Goal: Transaction & Acquisition: Download file/media

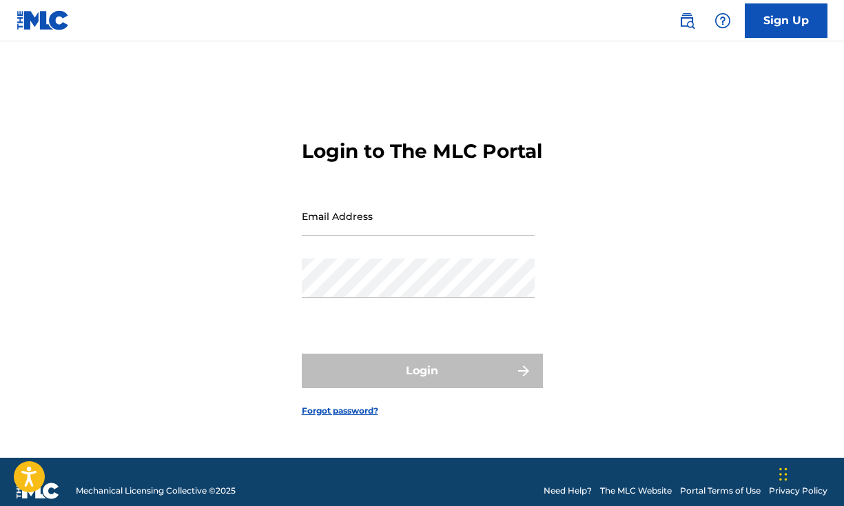
type input "[EMAIL_ADDRESS][DOMAIN_NAME]"
click at [423, 383] on div "Login" at bounding box center [422, 371] width 241 height 34
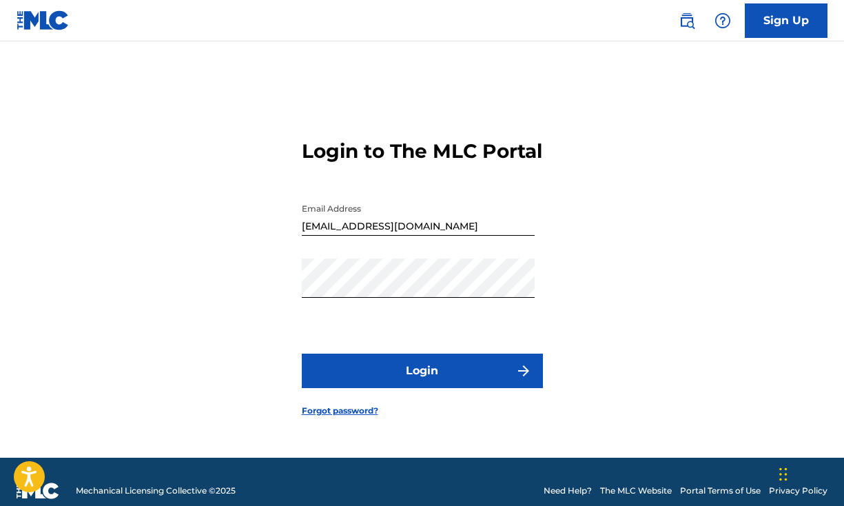
click at [423, 383] on button "Login" at bounding box center [422, 371] width 241 height 34
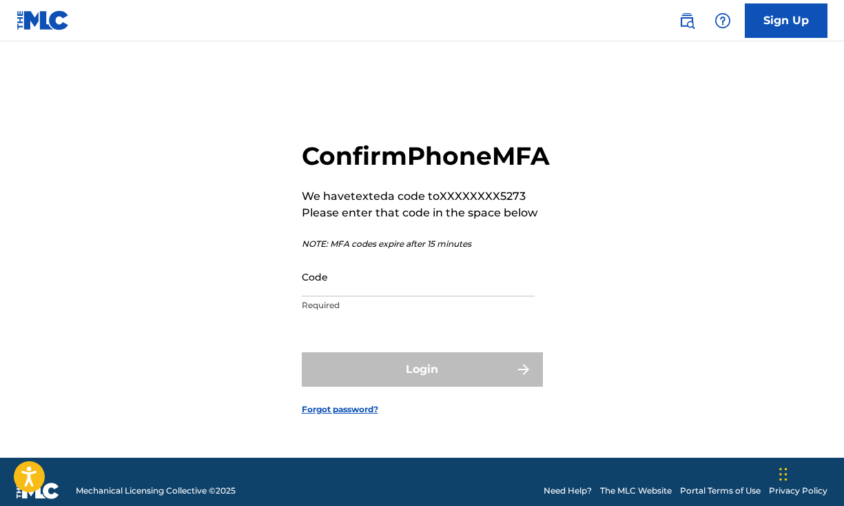
click at [401, 296] on input "Code" at bounding box center [418, 276] width 233 height 39
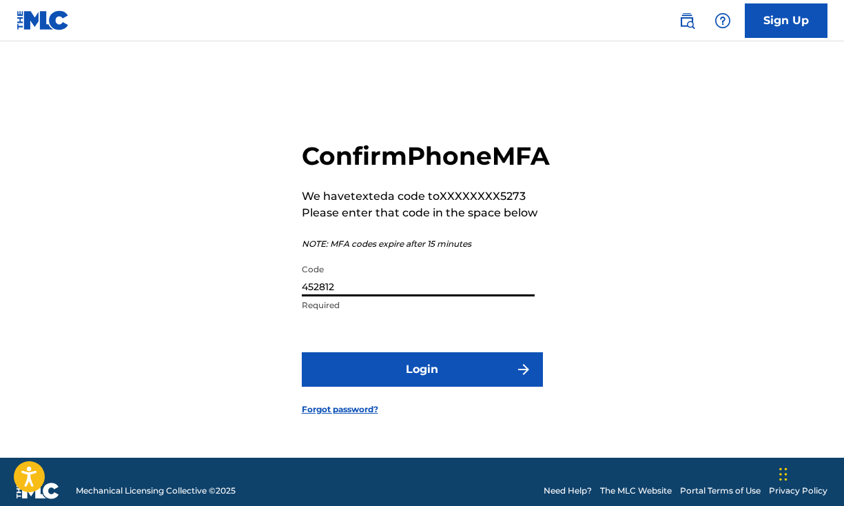
type input "452812"
click at [396, 379] on button "Login" at bounding box center [422, 369] width 241 height 34
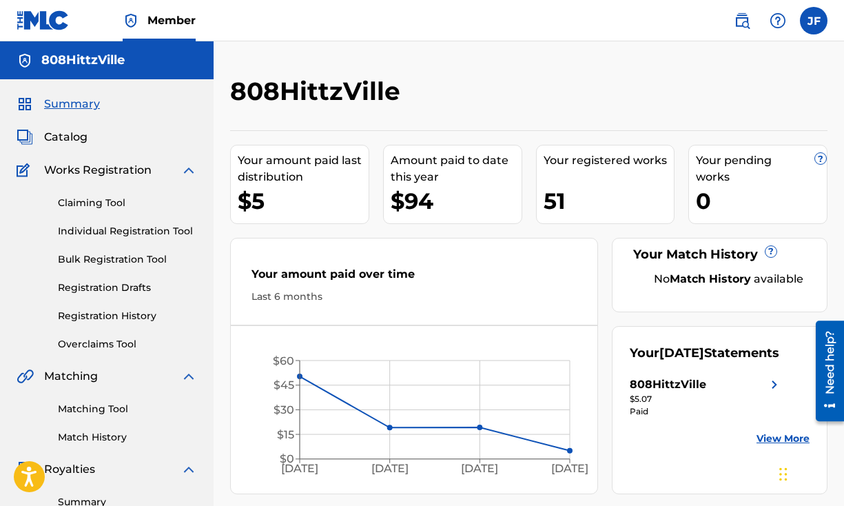
click at [123, 205] on link "Claiming Tool" at bounding box center [127, 203] width 139 height 14
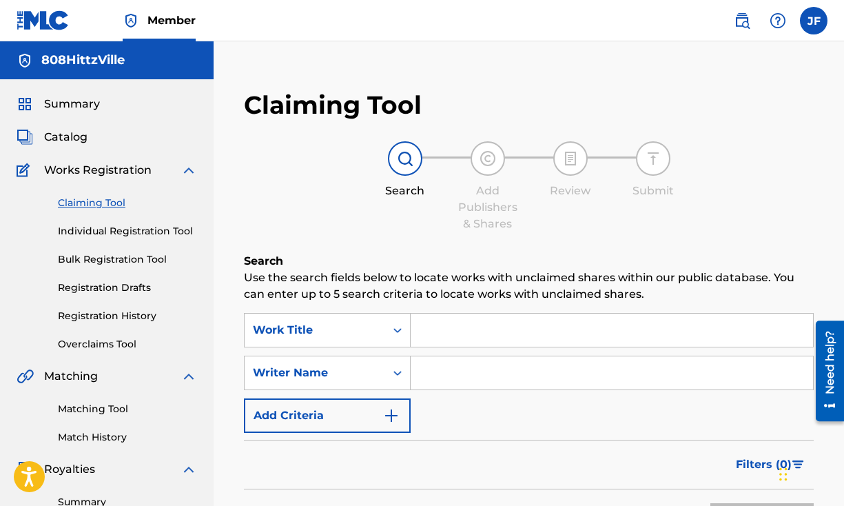
click at [525, 336] on input "Search Form" at bounding box center [612, 330] width 403 height 33
click at [398, 333] on div "Work Title" at bounding box center [327, 330] width 167 height 34
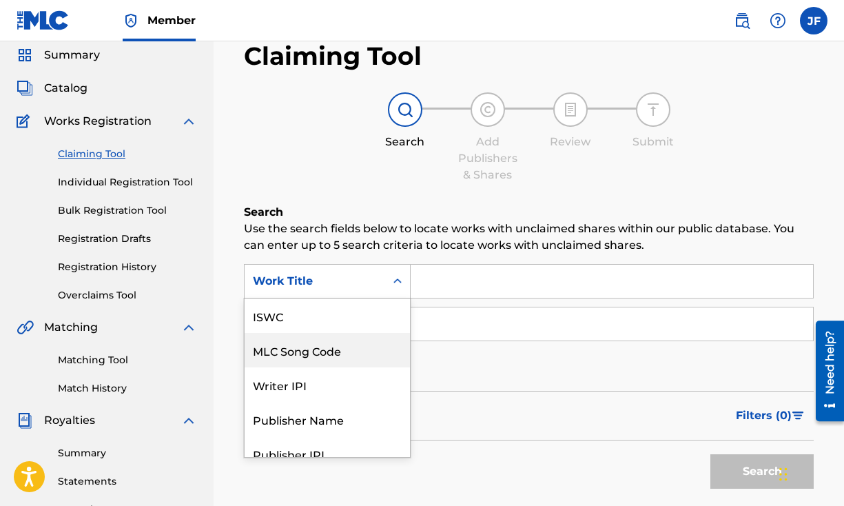
click at [487, 446] on div "Search" at bounding box center [529, 467] width 570 height 55
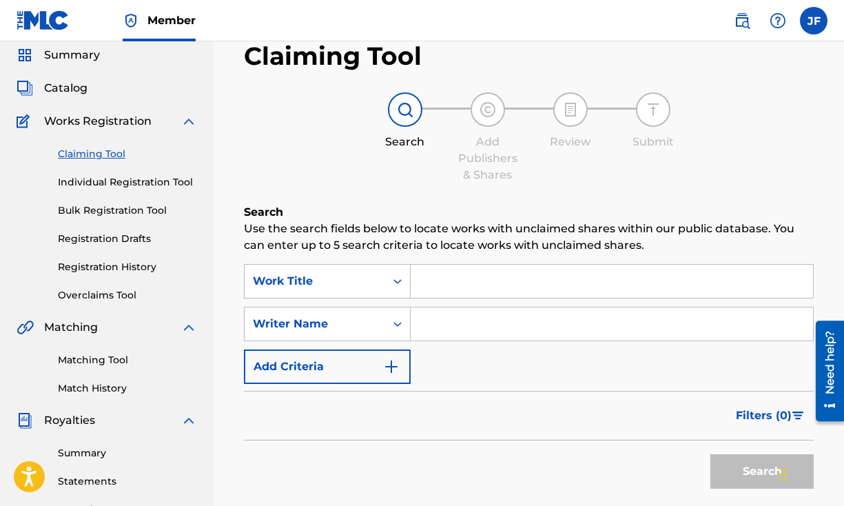
click at [434, 280] on input "Search Form" at bounding box center [612, 281] width 403 height 33
click at [427, 325] on input "Search Form" at bounding box center [612, 323] width 403 height 33
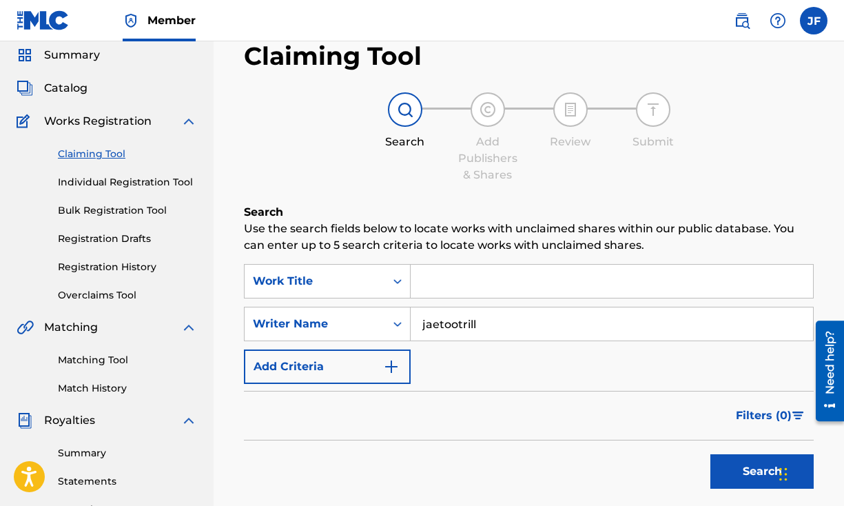
type input "jaetootrill"
click at [527, 285] on input "Search Form" at bounding box center [612, 281] width 403 height 33
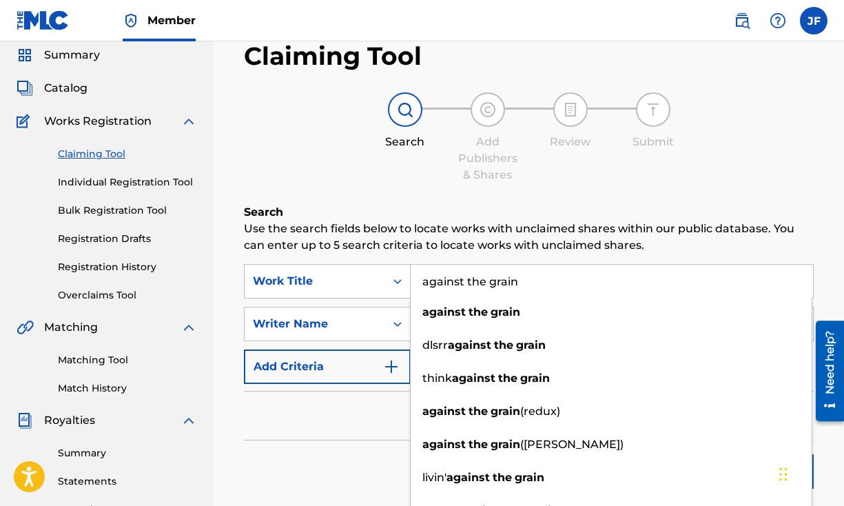
click at [487, 281] on input "against the grain" at bounding box center [612, 281] width 403 height 33
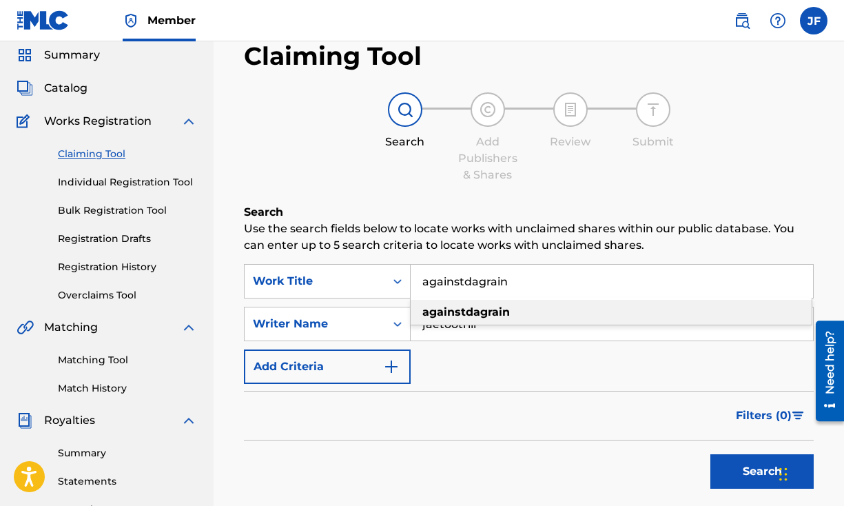
click at [493, 310] on strong "againstdagrain" at bounding box center [467, 311] width 88 height 13
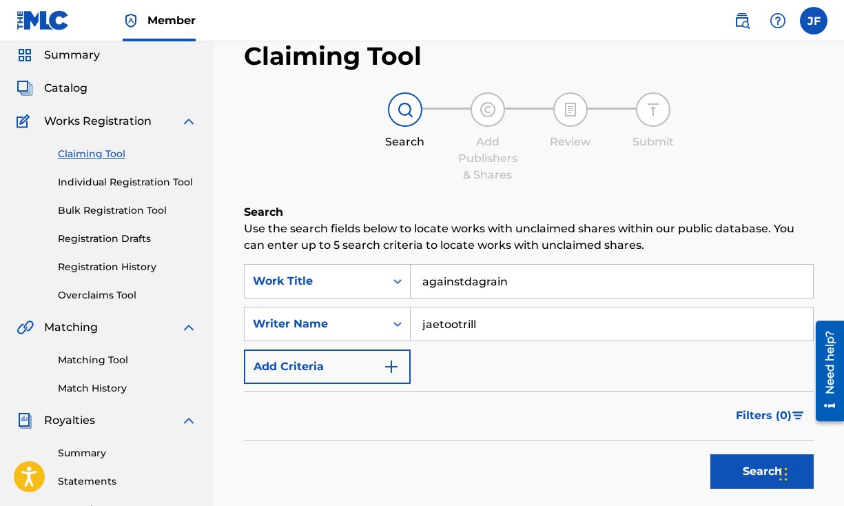
click at [749, 464] on button "Search" at bounding box center [762, 471] width 103 height 34
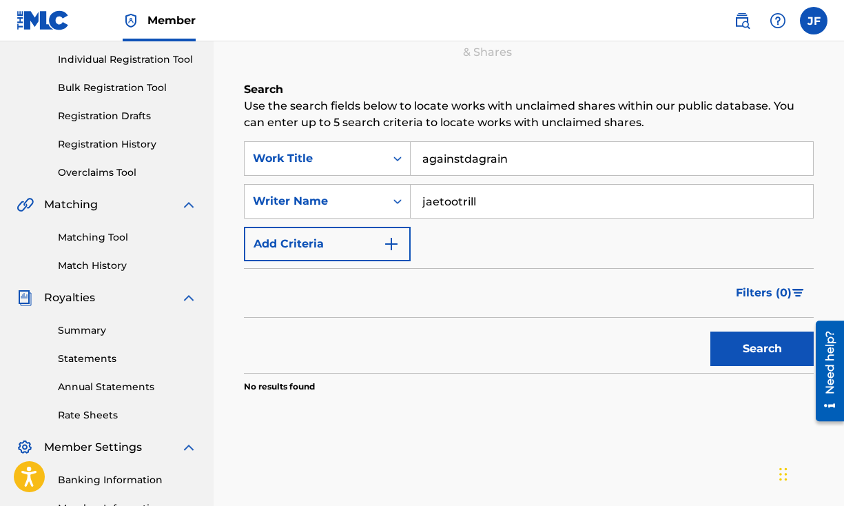
scroll to position [172, 0]
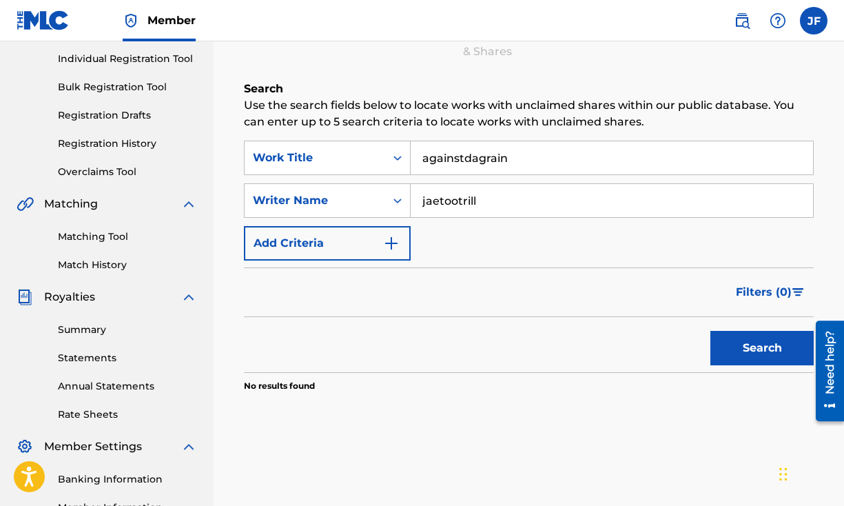
click at [749, 344] on button "Search" at bounding box center [762, 348] width 103 height 34
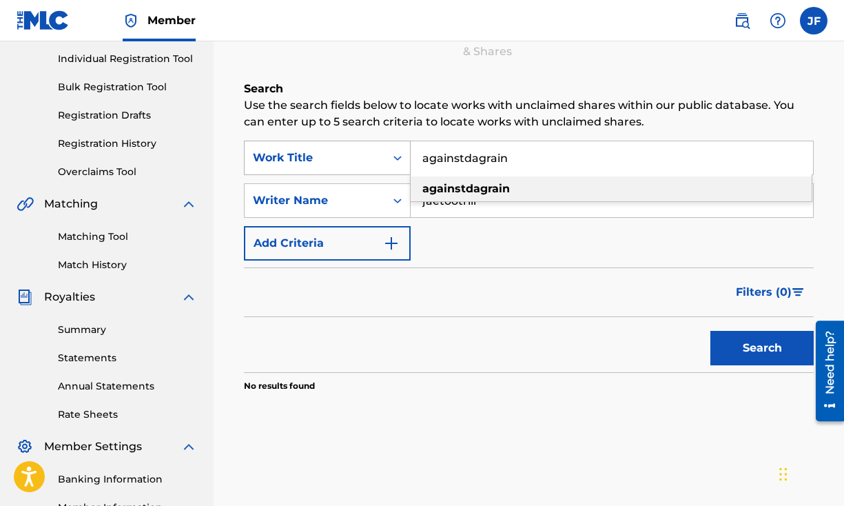
drag, startPoint x: 520, startPoint y: 155, endPoint x: 400, endPoint y: 154, distance: 119.9
click at [400, 154] on div "SearchWithCriteria844f7383-c4f5-4aec-9512-d19383697dc1 Work Title againstdagrai…" at bounding box center [529, 158] width 570 height 34
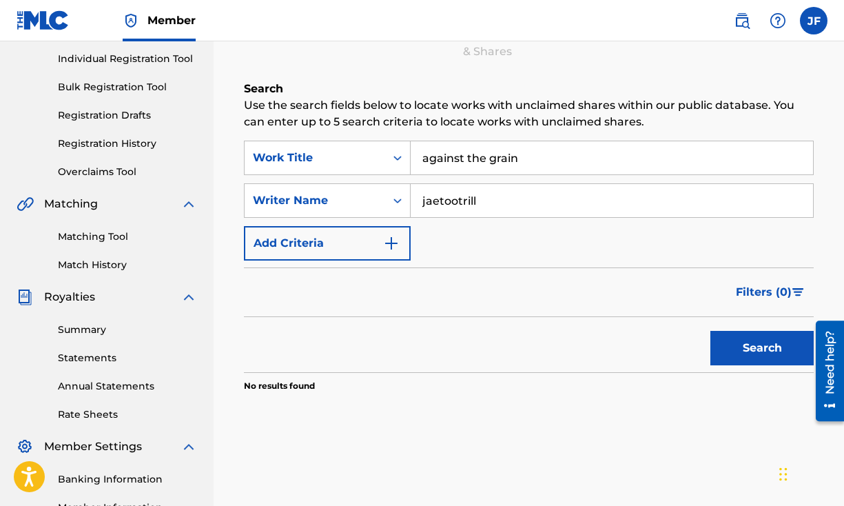
click at [780, 345] on button "Search" at bounding box center [762, 348] width 103 height 34
drag, startPoint x: 545, startPoint y: 157, endPoint x: 289, endPoint y: 138, distance: 255.8
click at [289, 138] on div "Search Use the search fields below to locate works with unclaimed shares within…" at bounding box center [529, 271] width 570 height 380
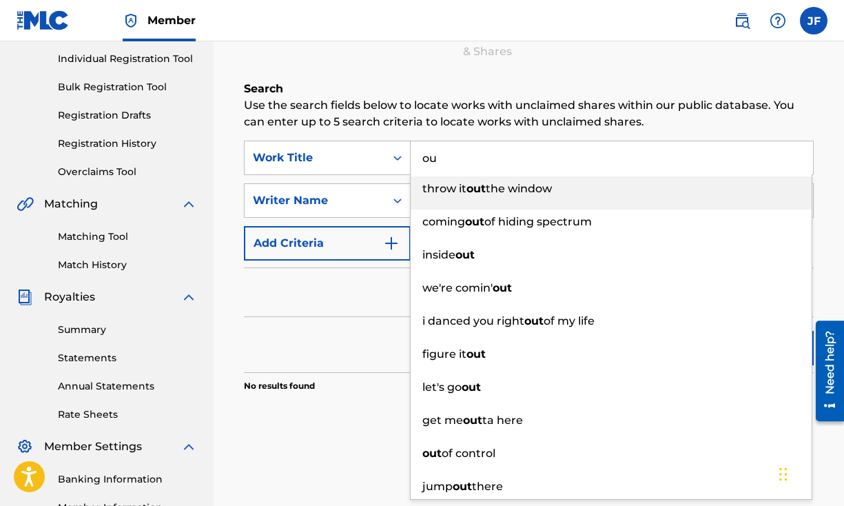
type input "o"
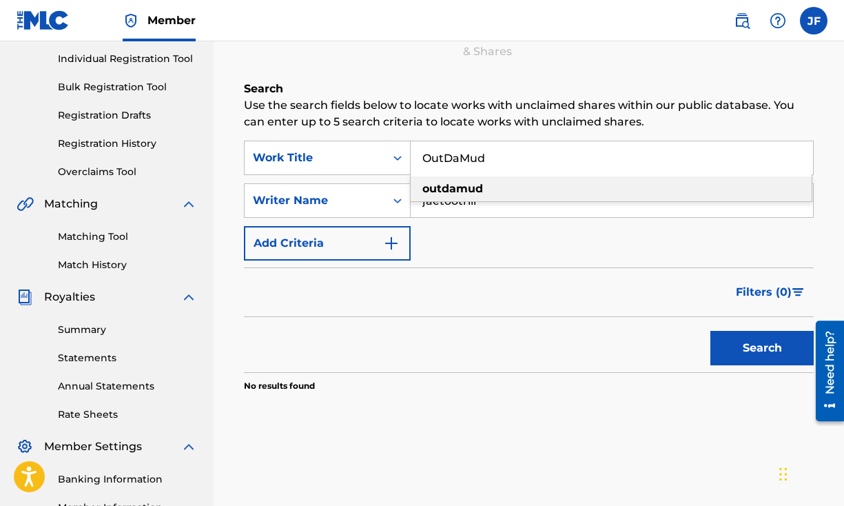
type input "OutDaMud"
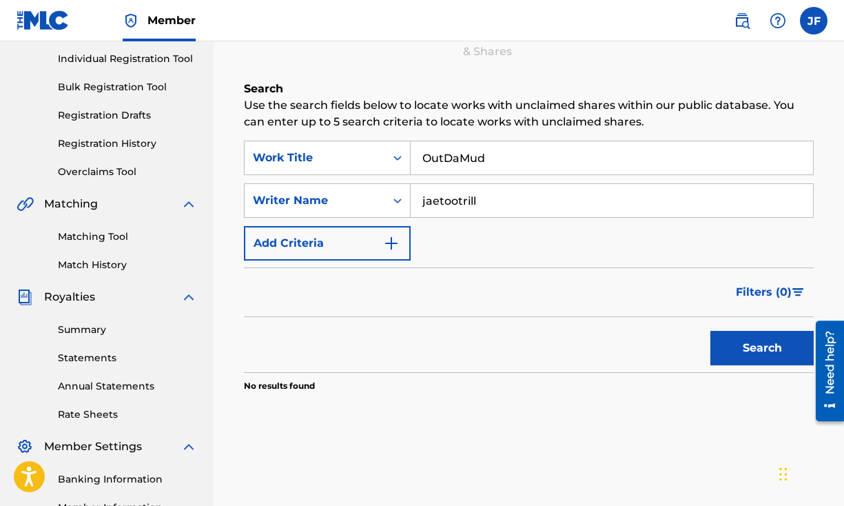
click at [742, 345] on button "Search" at bounding box center [762, 348] width 103 height 34
click at [396, 237] on img "Search Form" at bounding box center [391, 243] width 17 height 17
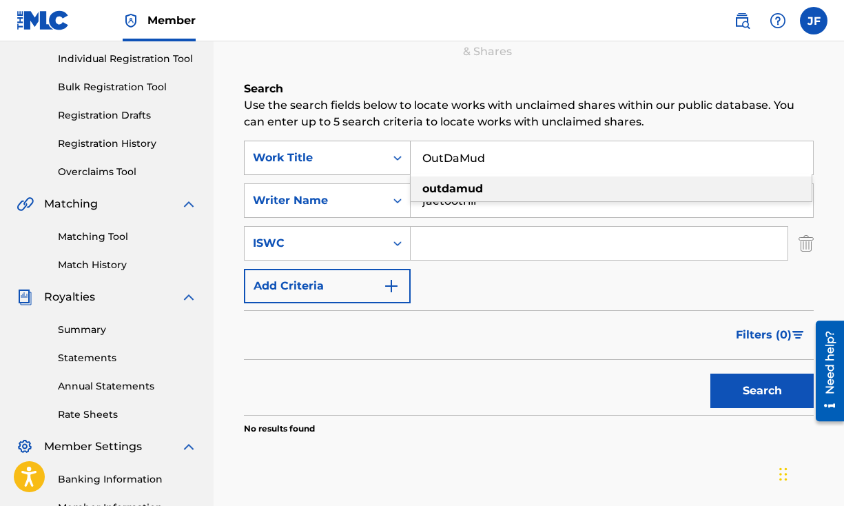
drag, startPoint x: 514, startPoint y: 156, endPoint x: 333, endPoint y: 153, distance: 181.3
click at [333, 153] on div "SearchWithCriteria844f7383-c4f5-4aec-9512-d19383697dc1 Work Title OutDaMud outd…" at bounding box center [529, 158] width 570 height 34
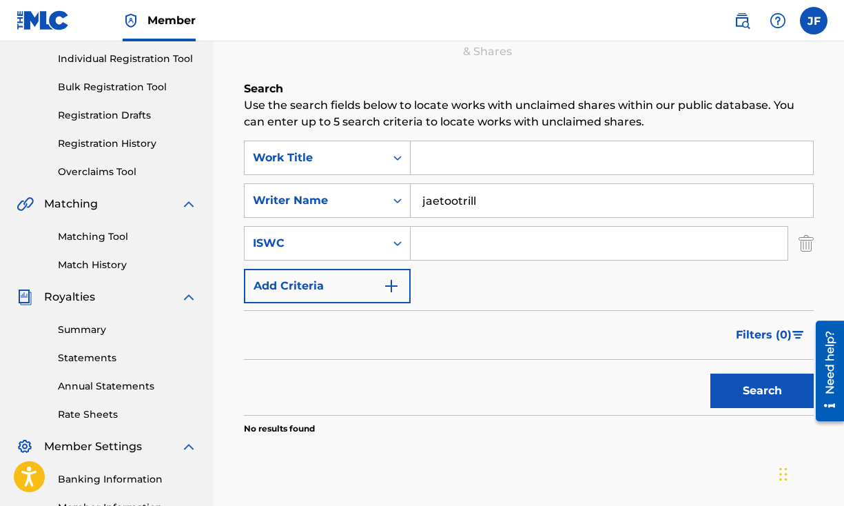
click at [759, 394] on button "Search" at bounding box center [762, 391] width 103 height 34
drag, startPoint x: 484, startPoint y: 201, endPoint x: 316, endPoint y: 195, distance: 168.3
click at [316, 195] on div "SearchWithCriteria581245c6-0ff0-4009-b4b9-cd590344915b Writer Name jaetootrill" at bounding box center [529, 201] width 570 height 34
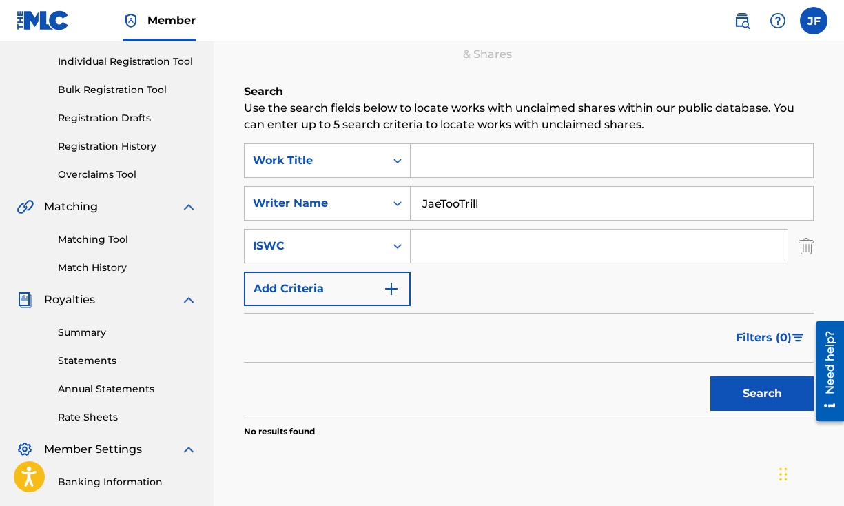
type input "JaeTooTrill"
click at [711, 376] on button "Search" at bounding box center [762, 393] width 103 height 34
click at [398, 250] on icon "Search Form" at bounding box center [398, 246] width 14 height 14
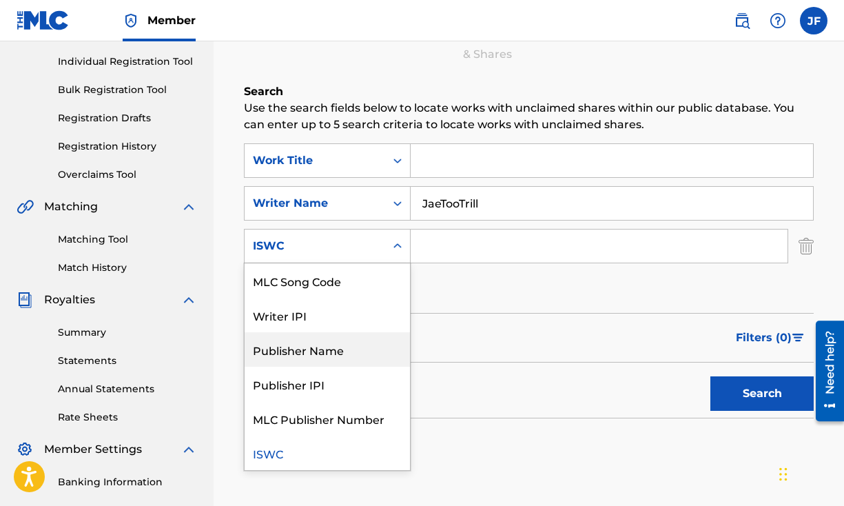
click at [372, 338] on div "Publisher Name" at bounding box center [327, 349] width 165 height 34
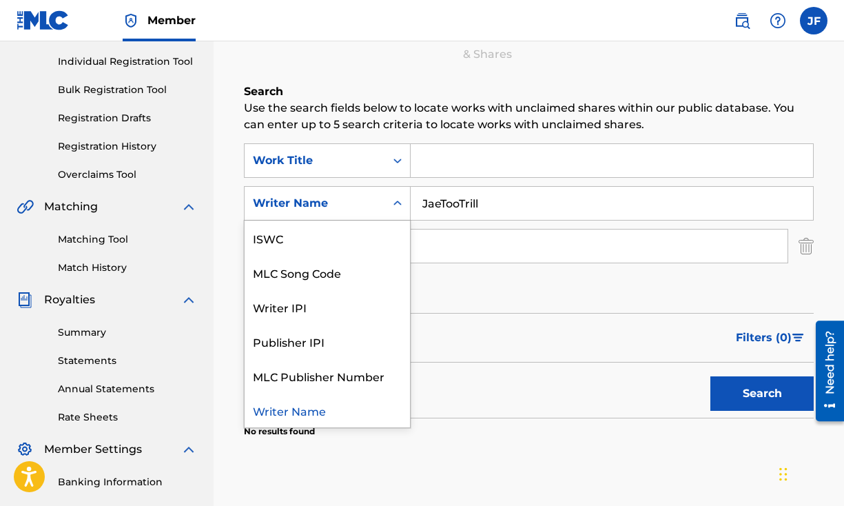
click at [391, 206] on icon "Search Form" at bounding box center [398, 203] width 14 height 14
click at [314, 380] on div "MLC Publisher Number" at bounding box center [327, 375] width 165 height 34
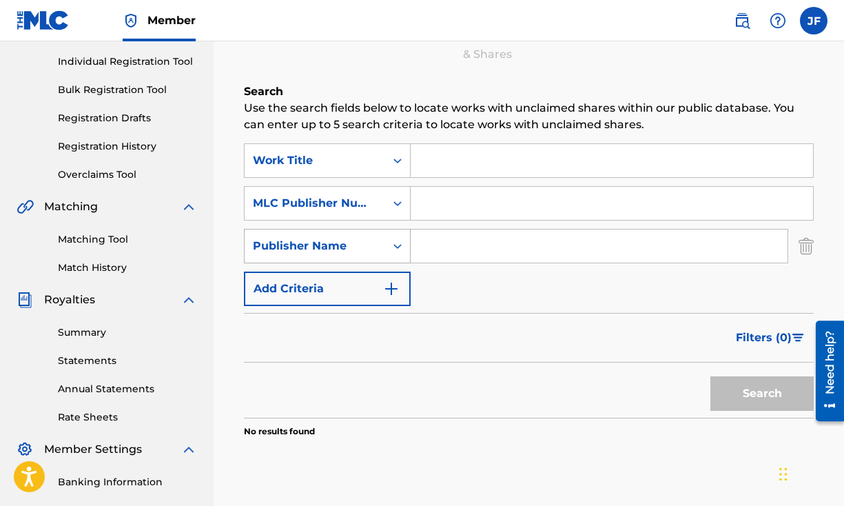
click at [376, 244] on div "Publisher Name" at bounding box center [315, 246] width 124 height 17
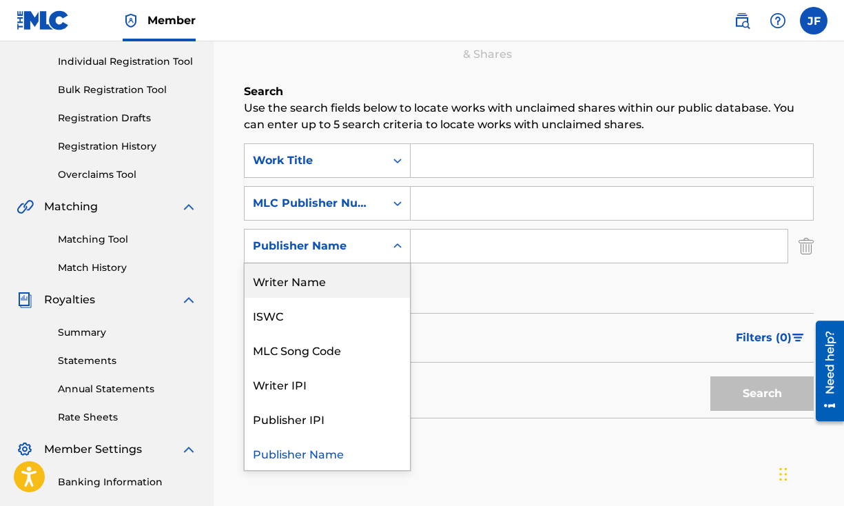
click at [347, 276] on div "Writer Name" at bounding box center [327, 280] width 165 height 34
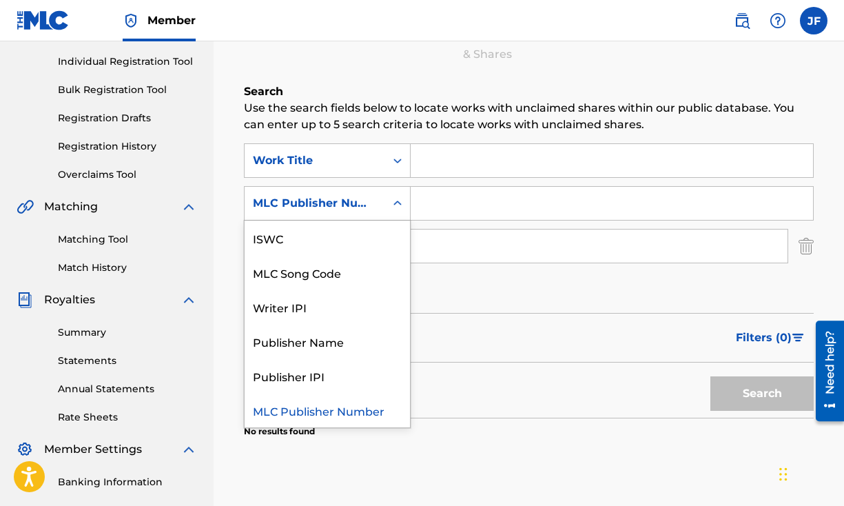
click at [386, 203] on div "Search Form" at bounding box center [397, 203] width 25 height 25
click at [320, 343] on div "Publisher Name" at bounding box center [327, 341] width 165 height 34
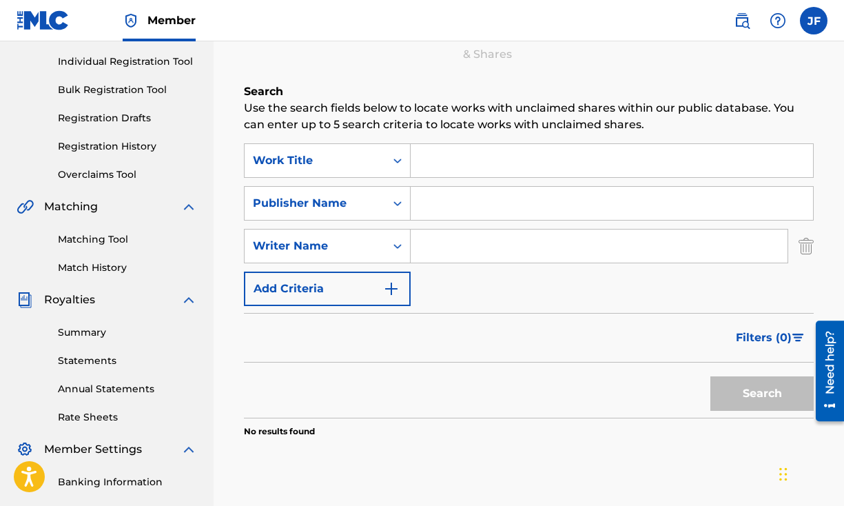
click at [473, 210] on input "Search Form" at bounding box center [612, 203] width 403 height 33
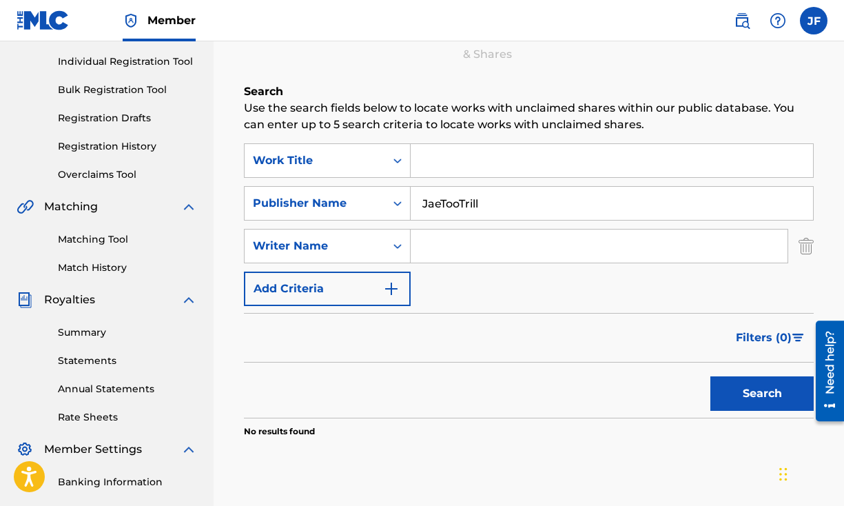
type input "JaeTooTrill"
click at [743, 383] on button "Search" at bounding box center [762, 393] width 103 height 34
click at [459, 158] on input "Search Form" at bounding box center [612, 160] width 403 height 33
drag, startPoint x: 507, startPoint y: 159, endPoint x: 309, endPoint y: 151, distance: 198.7
click at [309, 151] on div "SearchWithCriteria844f7383-c4f5-4aec-9512-d19383697dc1 Work Title upper echelon…" at bounding box center [529, 160] width 570 height 34
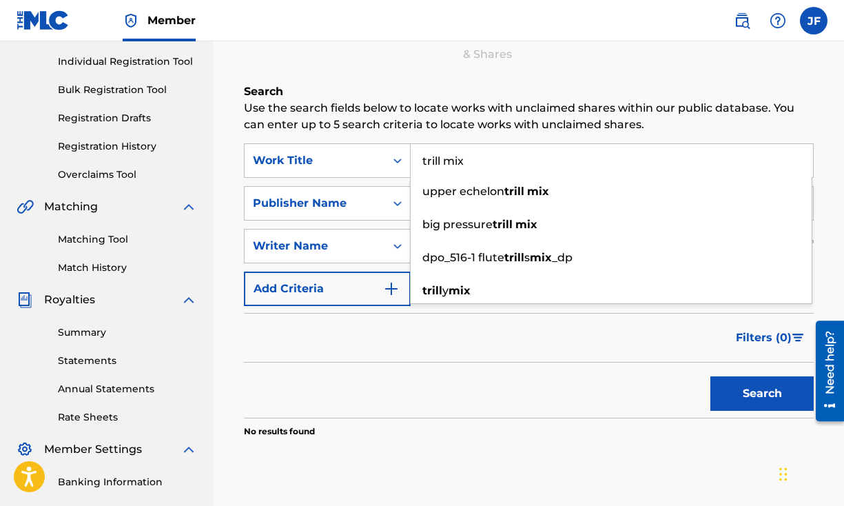
type input "trill mix"
click at [478, 337] on div "Filters ( 0 )" at bounding box center [529, 338] width 570 height 50
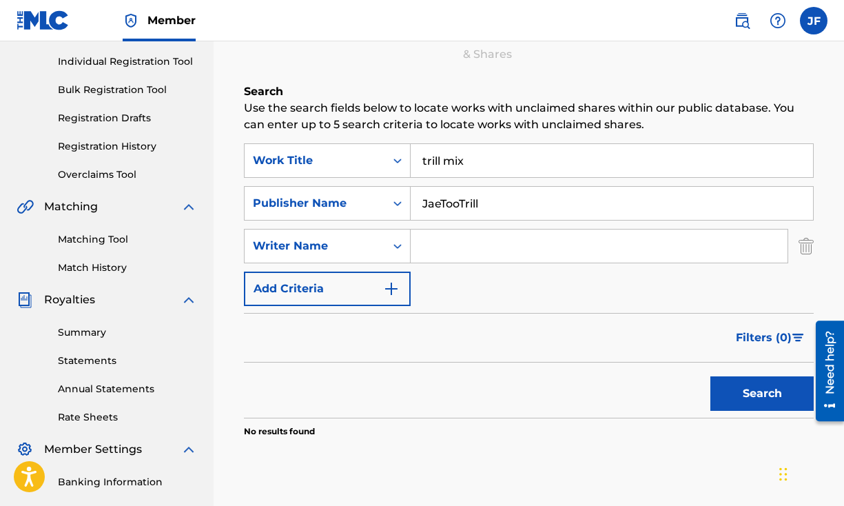
click at [778, 396] on button "Search" at bounding box center [762, 393] width 103 height 34
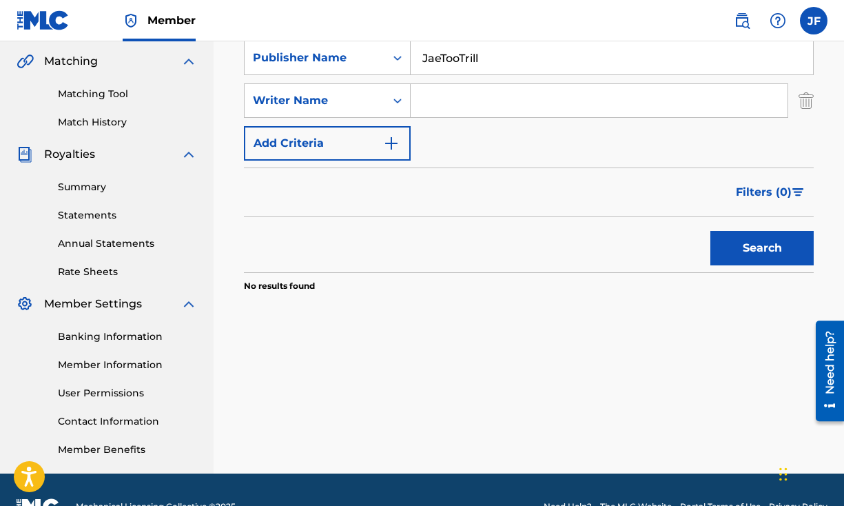
scroll to position [349, 0]
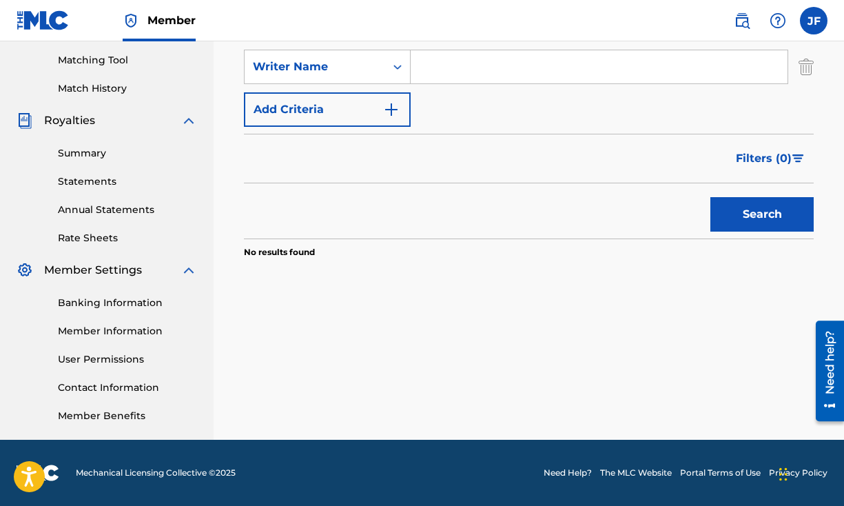
drag, startPoint x: 746, startPoint y: 218, endPoint x: 683, endPoint y: 231, distance: 64.8
click at [746, 218] on button "Search" at bounding box center [762, 214] width 103 height 34
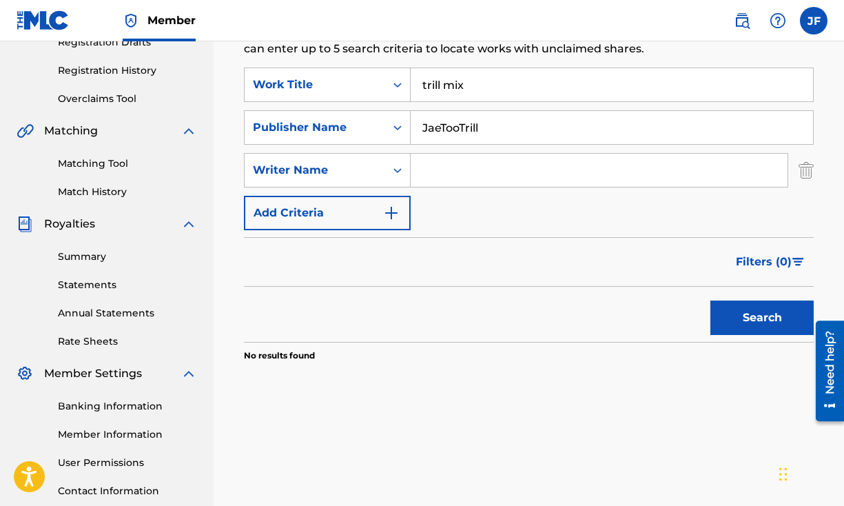
scroll to position [184, 0]
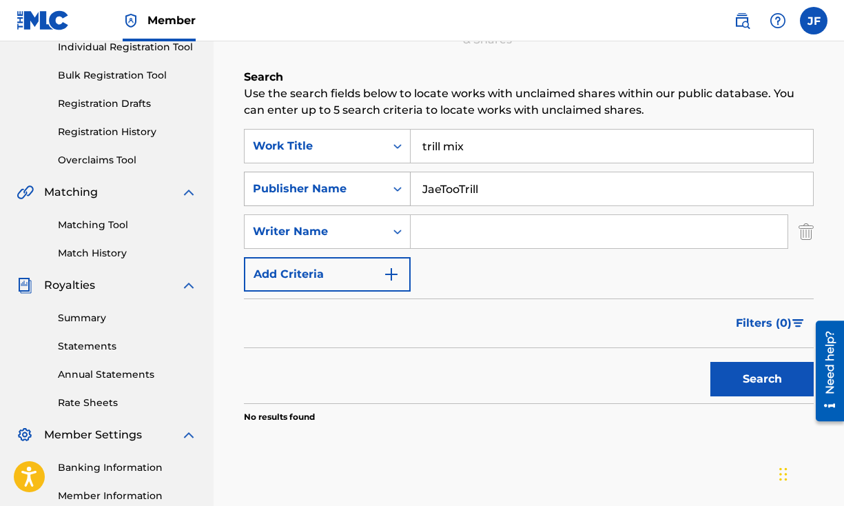
drag, startPoint x: 344, startPoint y: 183, endPoint x: 316, endPoint y: 183, distance: 28.3
click at [316, 183] on div "SearchWithCriteria333d5f46-7fb6-4449-8ac9-883867b6d1fc Publisher Name JaeTooTri…" at bounding box center [529, 189] width 570 height 34
click at [465, 237] on input "Search Form" at bounding box center [599, 231] width 377 height 33
type input "JaeTooTrill"
click at [711, 362] on button "Search" at bounding box center [762, 379] width 103 height 34
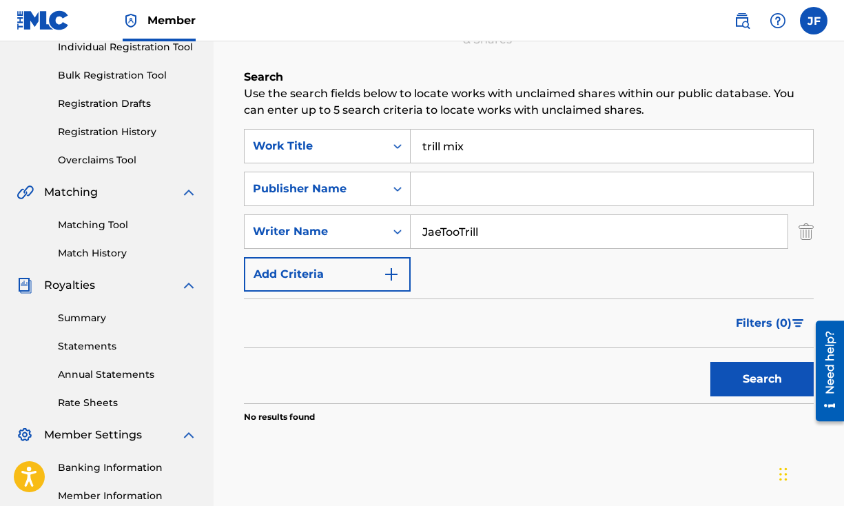
scroll to position [0, 0]
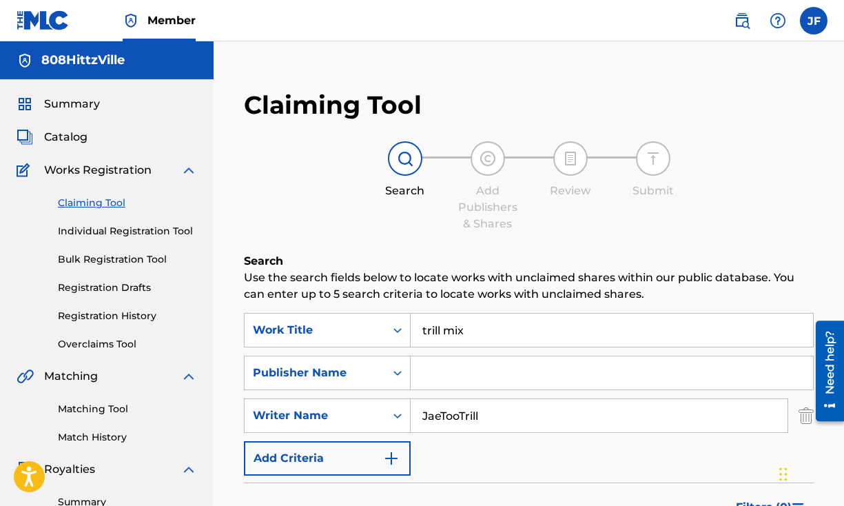
click at [84, 65] on h5 "808HittzVille" at bounding box center [82, 60] width 83 height 16
click at [69, 105] on span "Summary" at bounding box center [72, 104] width 56 height 17
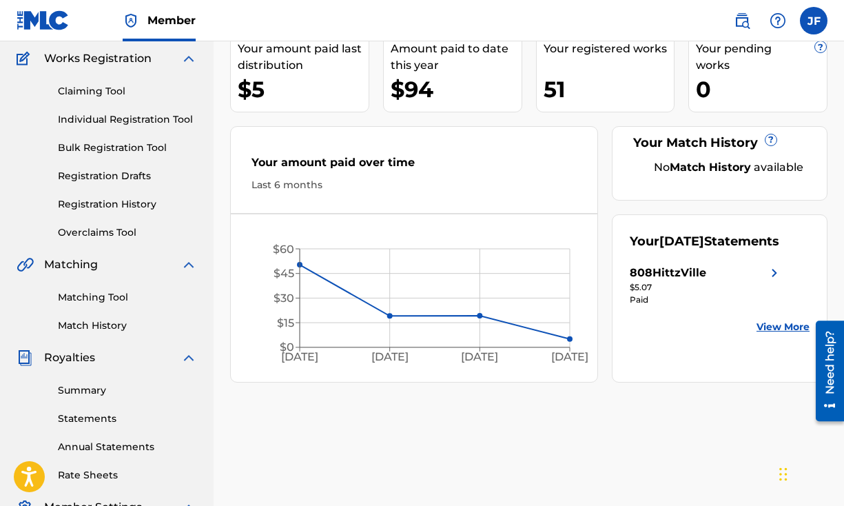
scroll to position [162, 0]
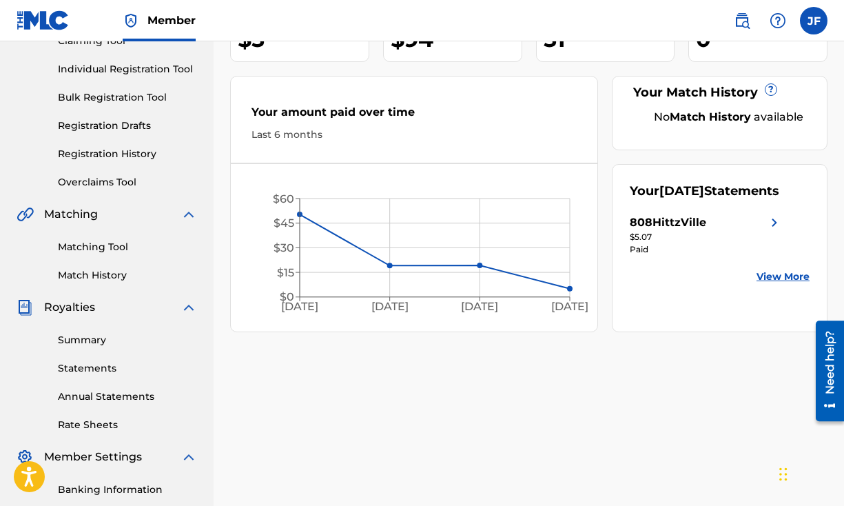
click at [760, 231] on div "808HittzVille" at bounding box center [706, 222] width 153 height 17
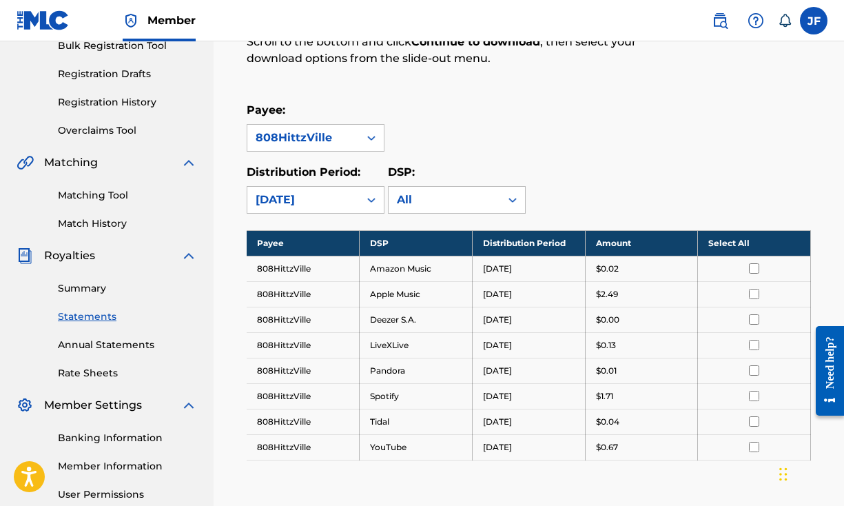
scroll to position [227, 0]
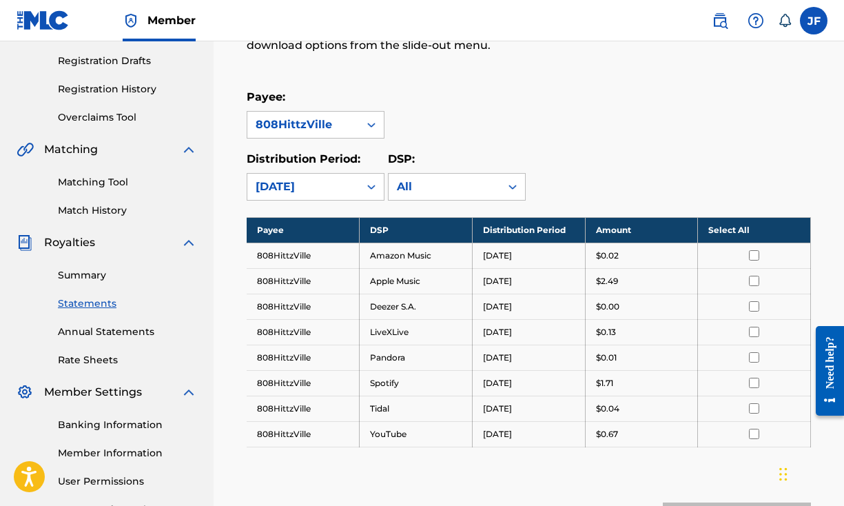
drag, startPoint x: 377, startPoint y: 433, endPoint x: 366, endPoint y: 436, distance: 11.4
click at [378, 432] on td "YouTube" at bounding box center [416, 434] width 113 height 26
click at [312, 440] on td "808HittzVille" at bounding box center [303, 434] width 113 height 26
click at [139, 333] on link "Annual Statements" at bounding box center [127, 332] width 139 height 14
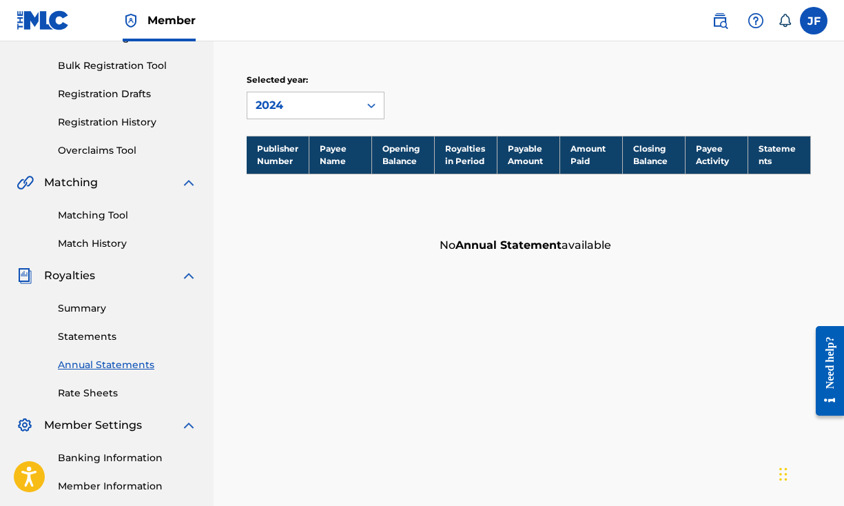
scroll to position [168, 0]
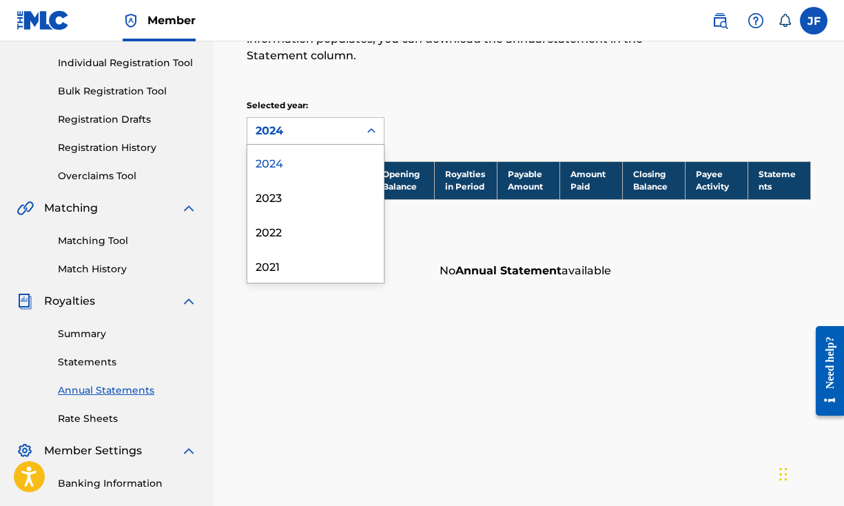
click at [338, 125] on div "2024" at bounding box center [303, 131] width 95 height 17
click at [293, 166] on div "2024" at bounding box center [315, 162] width 136 height 34
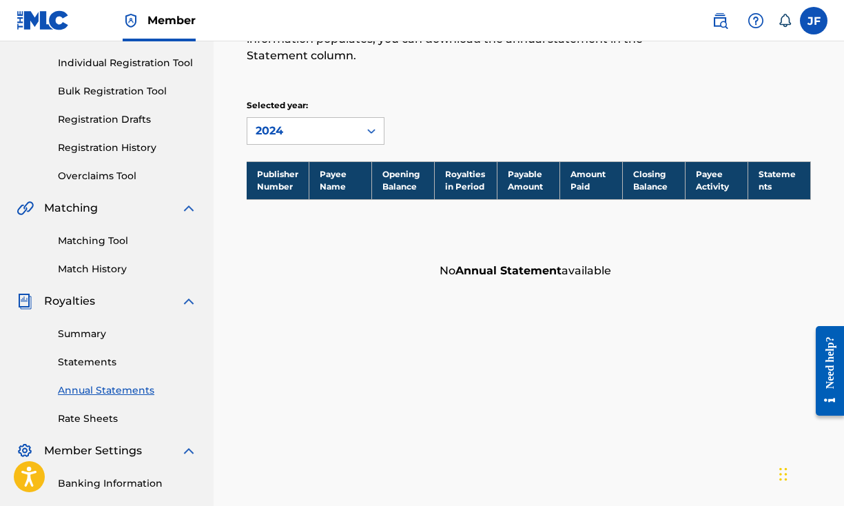
scroll to position [152, 0]
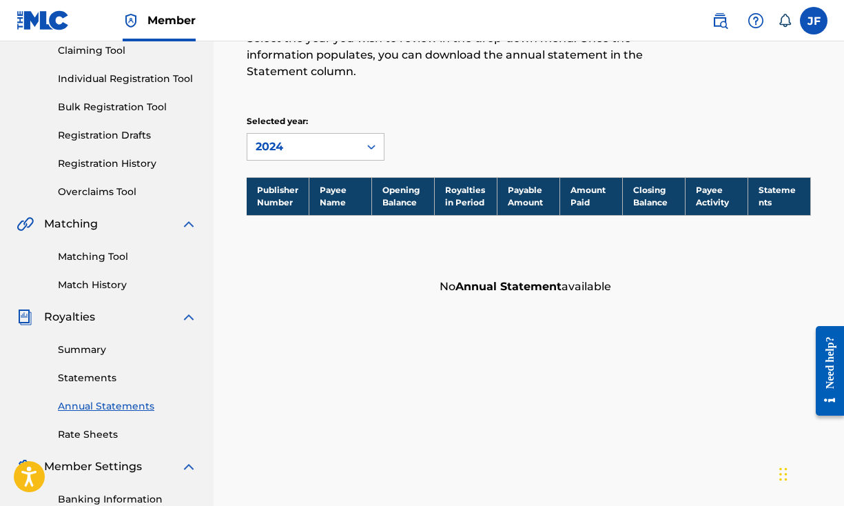
click at [89, 380] on link "Statements" at bounding box center [127, 378] width 139 height 14
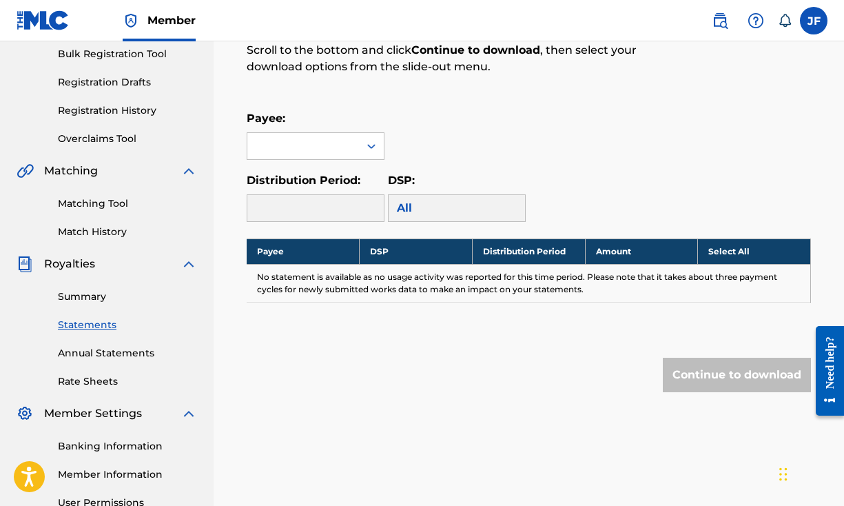
scroll to position [192, 0]
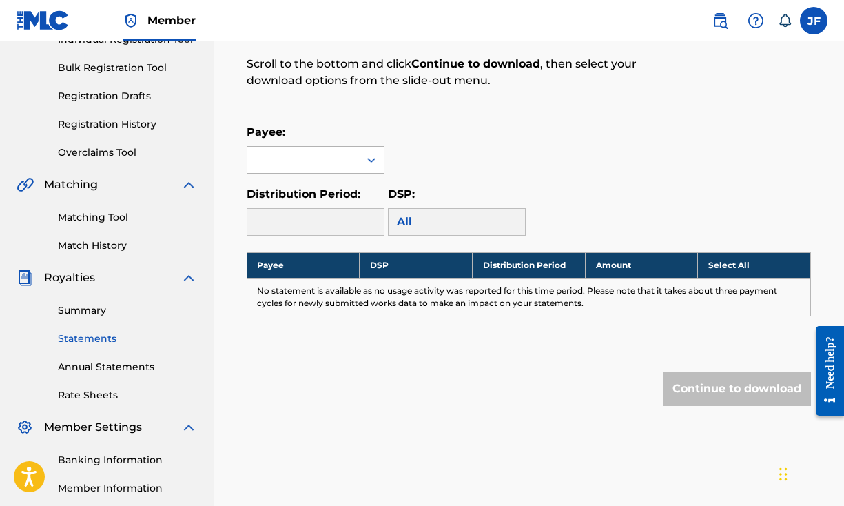
click at [369, 158] on icon at bounding box center [372, 160] width 14 height 14
click at [340, 190] on div "808HittzVille" at bounding box center [315, 191] width 136 height 34
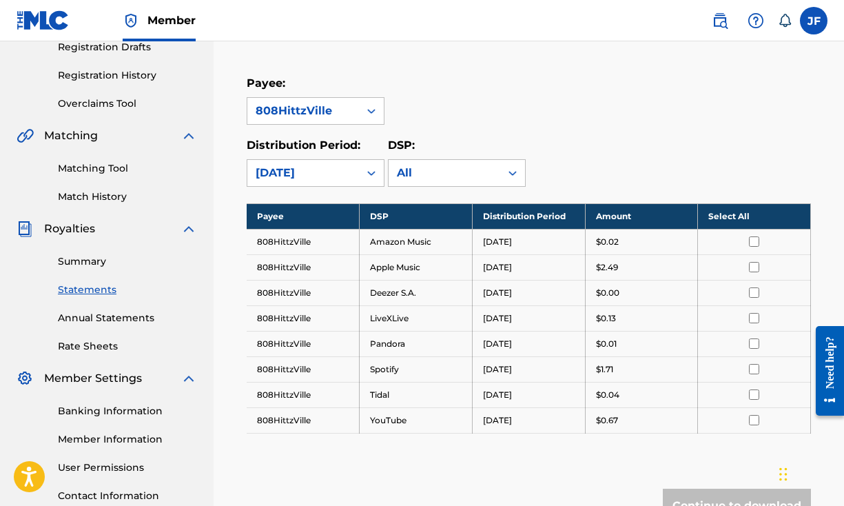
scroll to position [294, 0]
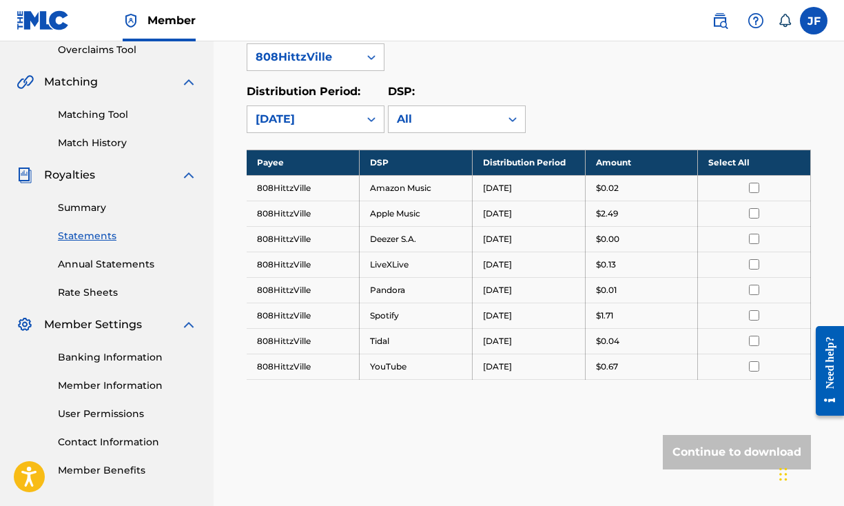
click at [309, 213] on td "808HittzVille" at bounding box center [303, 214] width 113 height 26
click at [750, 214] on input "checkbox" at bounding box center [754, 213] width 10 height 10
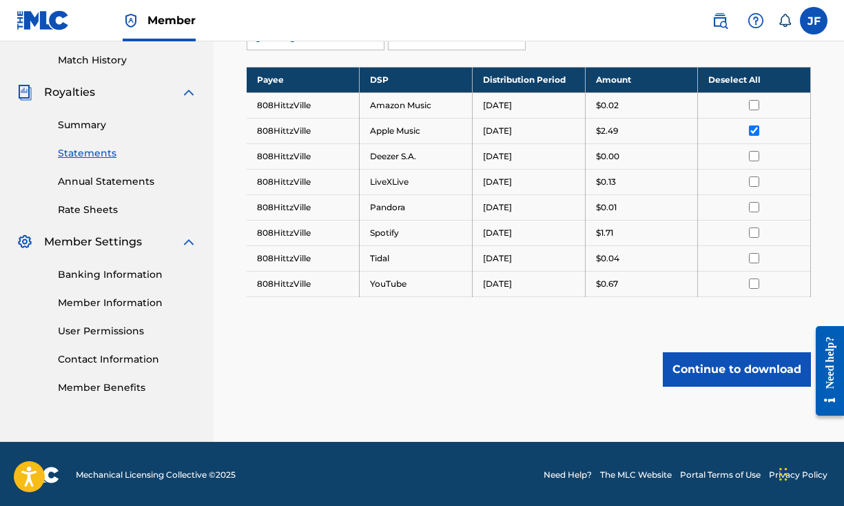
scroll to position [379, 0]
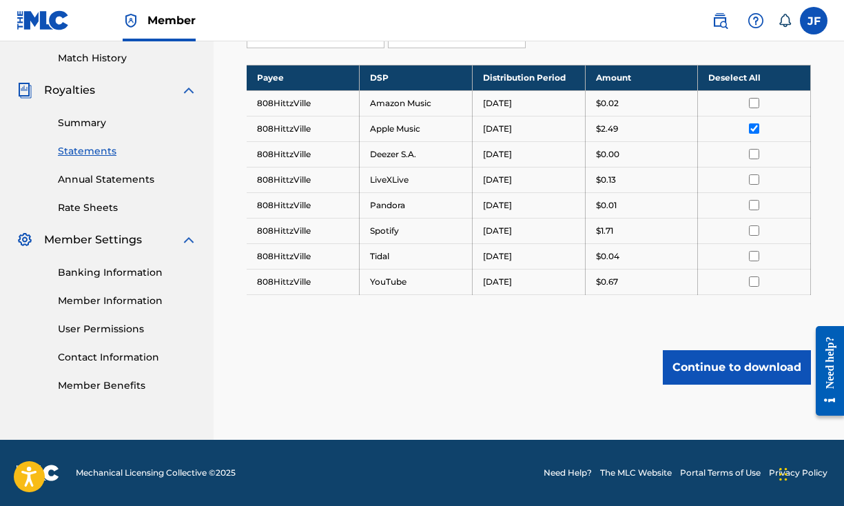
click at [738, 369] on button "Continue to download" at bounding box center [737, 367] width 148 height 34
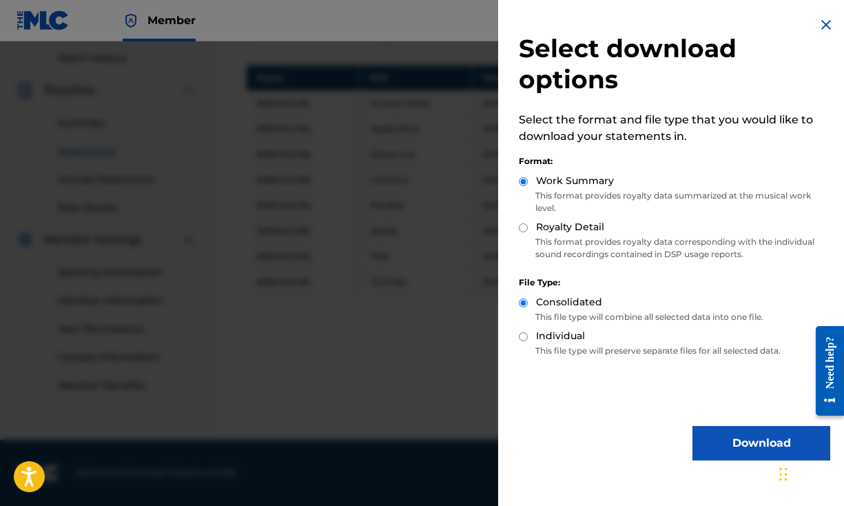
click at [525, 230] on input "Royalty Detail" at bounding box center [523, 227] width 9 height 9
radio input "true"
click at [525, 179] on input "Work Summary" at bounding box center [523, 181] width 9 height 9
radio input "true"
click at [740, 454] on button "Download" at bounding box center [762, 443] width 138 height 34
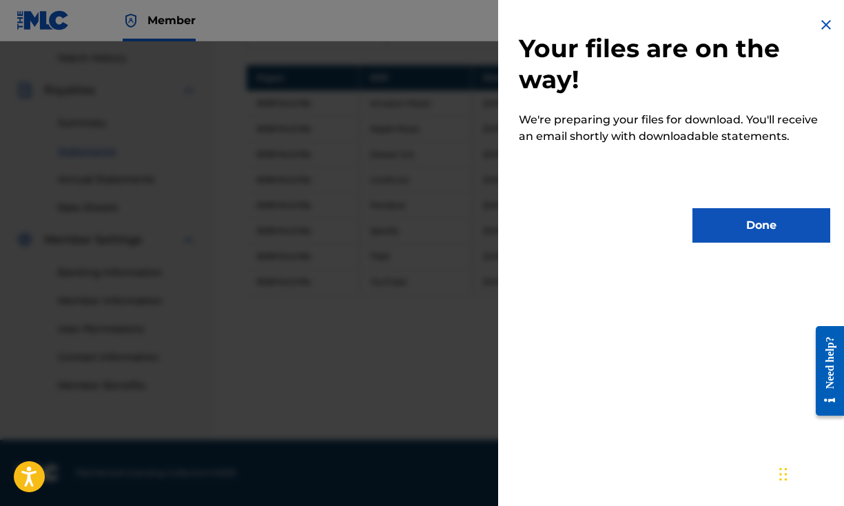
click at [736, 228] on button "Done" at bounding box center [762, 225] width 138 height 34
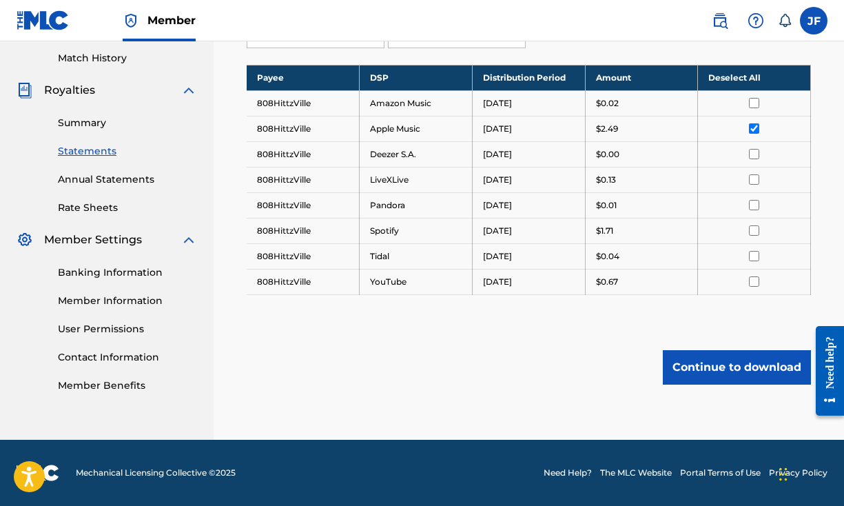
click at [731, 373] on button "Continue to download" at bounding box center [737, 367] width 148 height 34
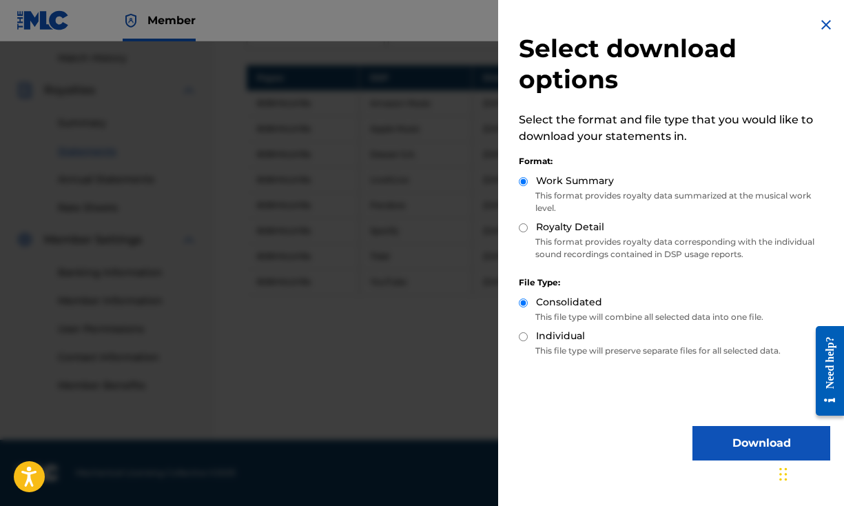
click at [754, 446] on button "Download" at bounding box center [762, 443] width 138 height 34
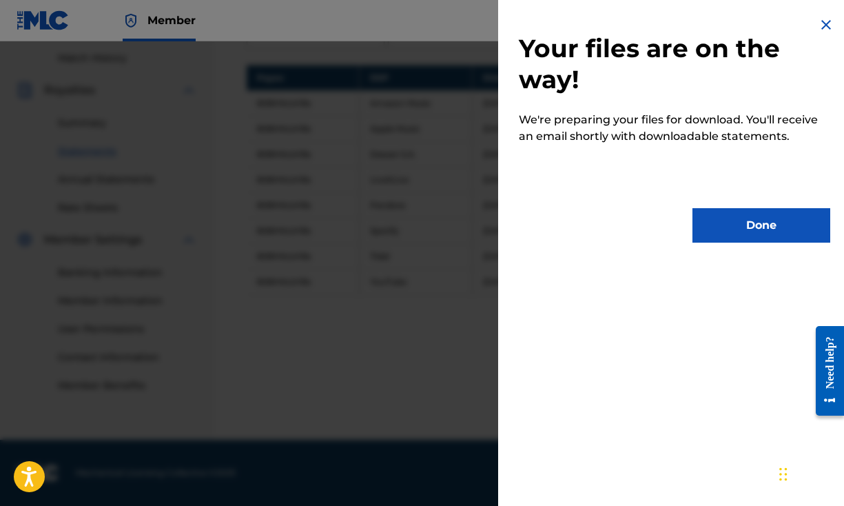
click at [747, 227] on button "Done" at bounding box center [762, 225] width 138 height 34
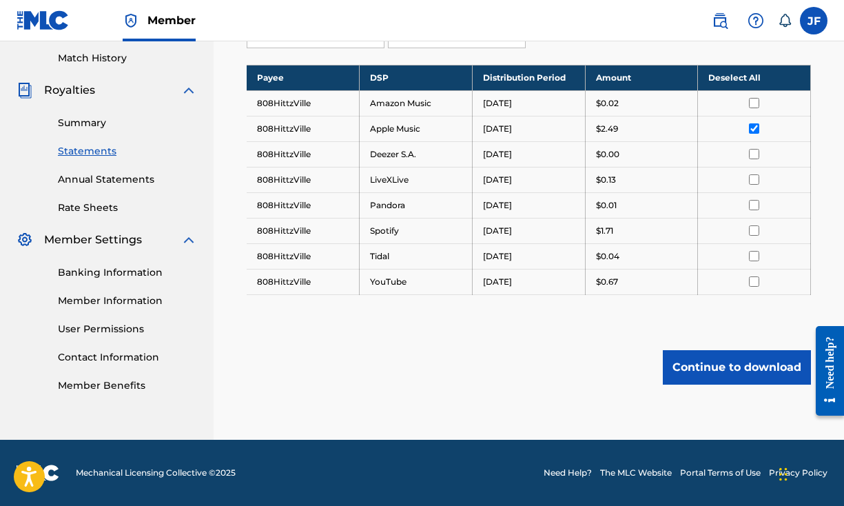
click at [753, 129] on input "checkbox" at bounding box center [754, 128] width 10 height 10
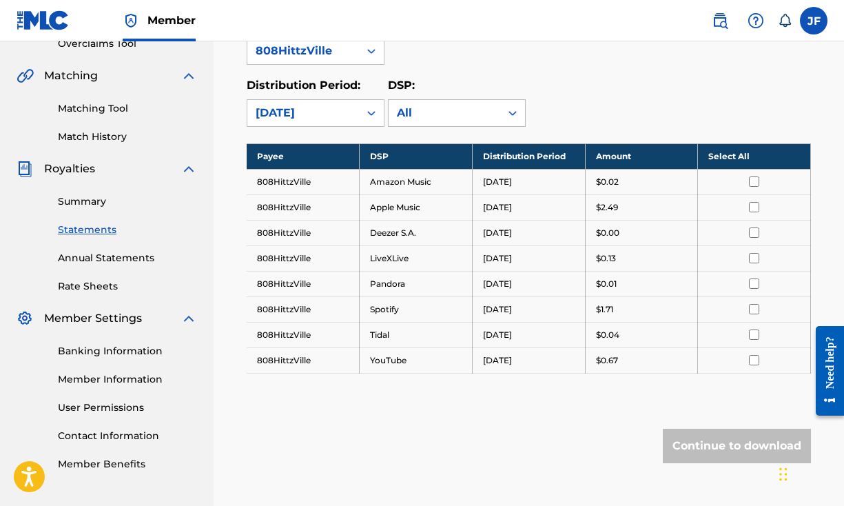
scroll to position [206, 0]
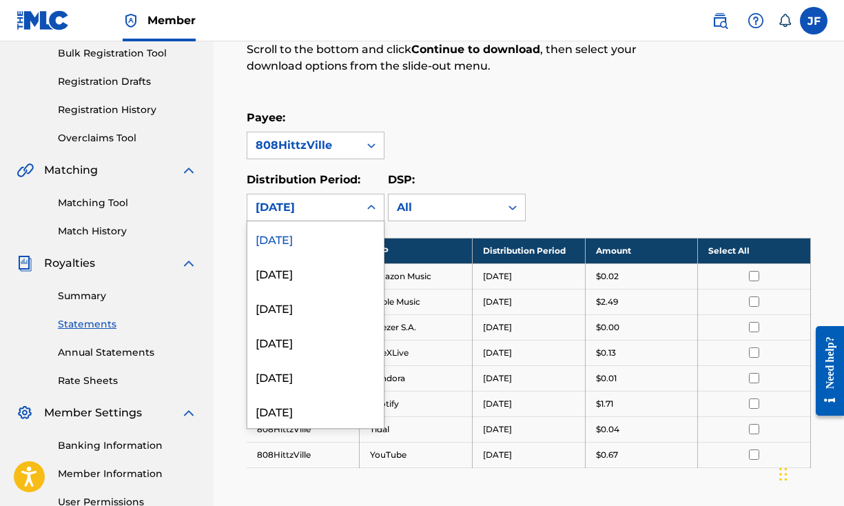
click at [322, 205] on div "[DATE]" at bounding box center [303, 207] width 95 height 17
drag, startPoint x: 675, startPoint y: 155, endPoint x: 717, endPoint y: 230, distance: 85.2
click at [675, 154] on div "Payee: 808HittzVille" at bounding box center [529, 135] width 565 height 50
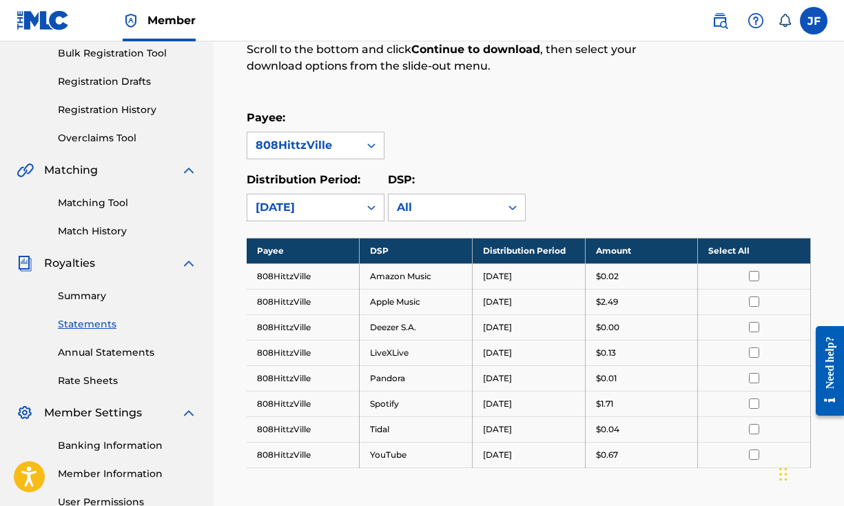
click at [755, 272] on input "checkbox" at bounding box center [754, 276] width 10 height 10
click at [754, 296] on input "checkbox" at bounding box center [754, 301] width 10 height 10
click at [754, 277] on input "checkbox" at bounding box center [754, 276] width 10 height 10
click at [755, 305] on input "checkbox" at bounding box center [754, 301] width 10 height 10
click at [742, 253] on th "Select All" at bounding box center [754, 251] width 113 height 26
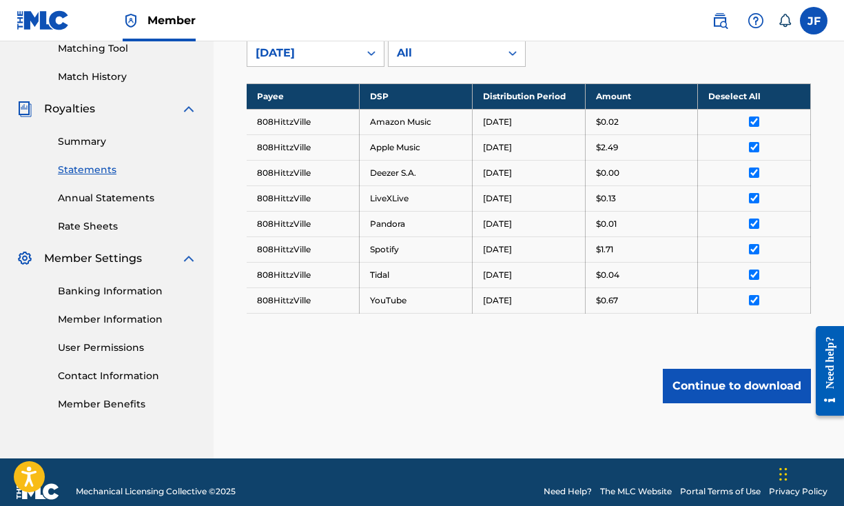
click at [738, 389] on button "Continue to download" at bounding box center [737, 386] width 148 height 34
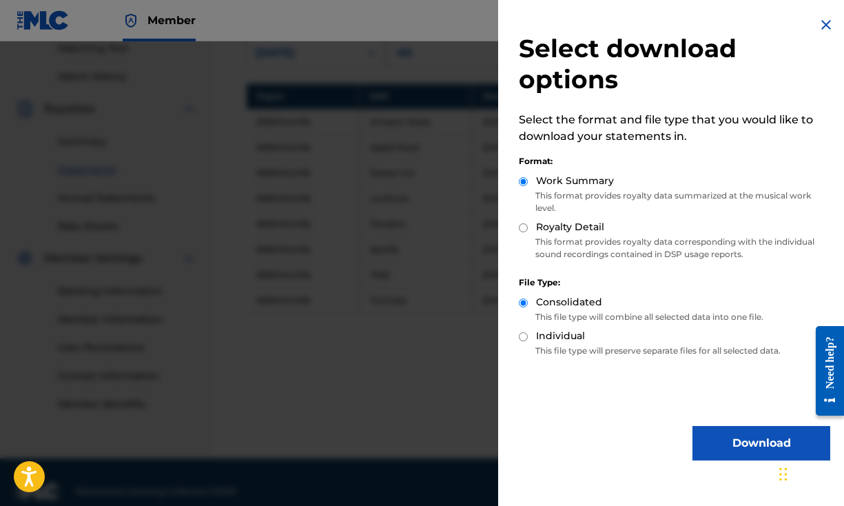
scroll to position [378, 0]
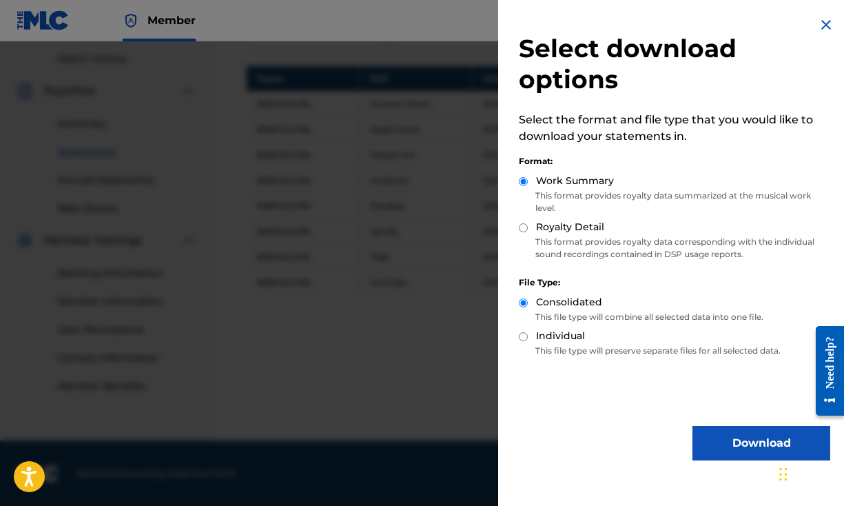
drag, startPoint x: 520, startPoint y: 336, endPoint x: 525, endPoint y: 343, distance: 8.0
click at [520, 336] on input "Individual" at bounding box center [523, 336] width 9 height 9
radio input "true"
click at [740, 452] on button "Download" at bounding box center [762, 443] width 138 height 34
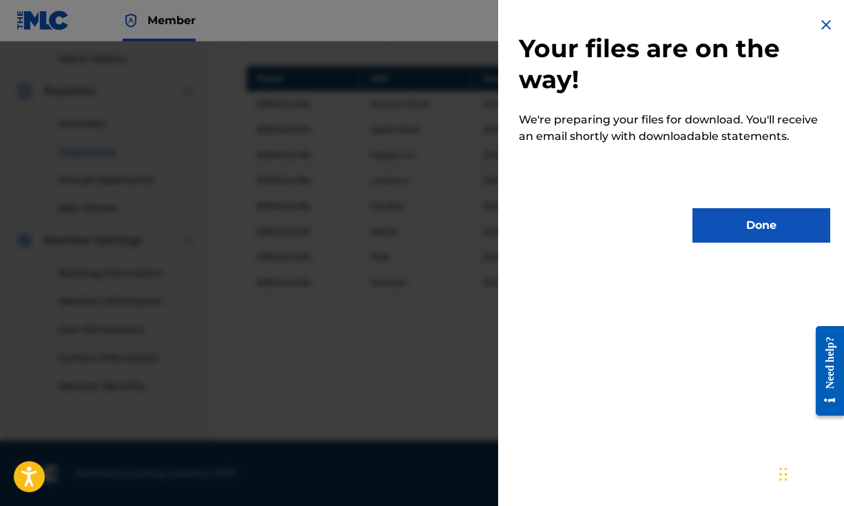
click at [775, 224] on button "Done" at bounding box center [762, 225] width 138 height 34
